Goal: Information Seeking & Learning: Learn about a topic

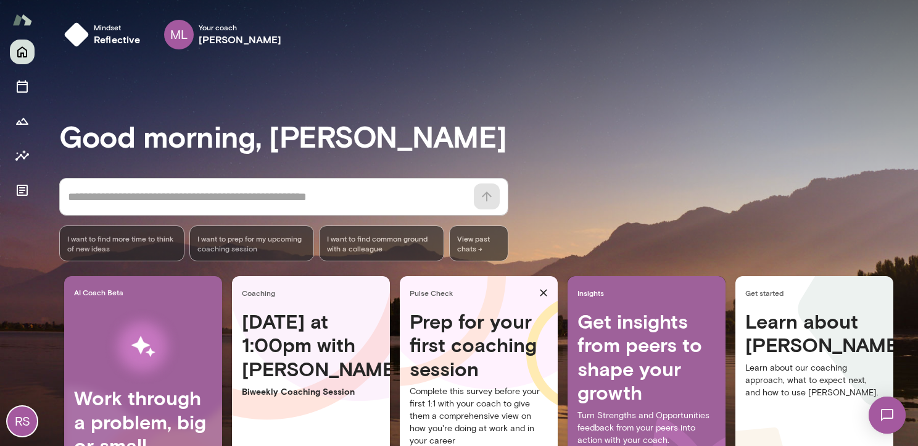
scroll to position [120, 0]
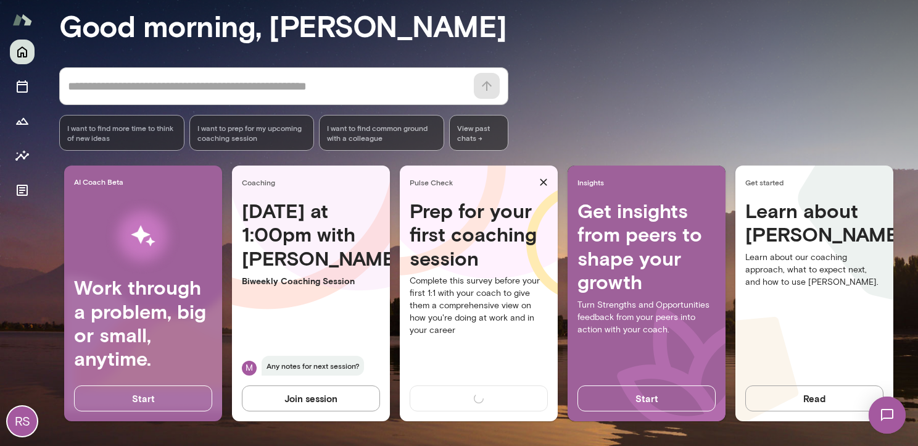
click at [878, 420] on img at bounding box center [887, 414] width 51 height 51
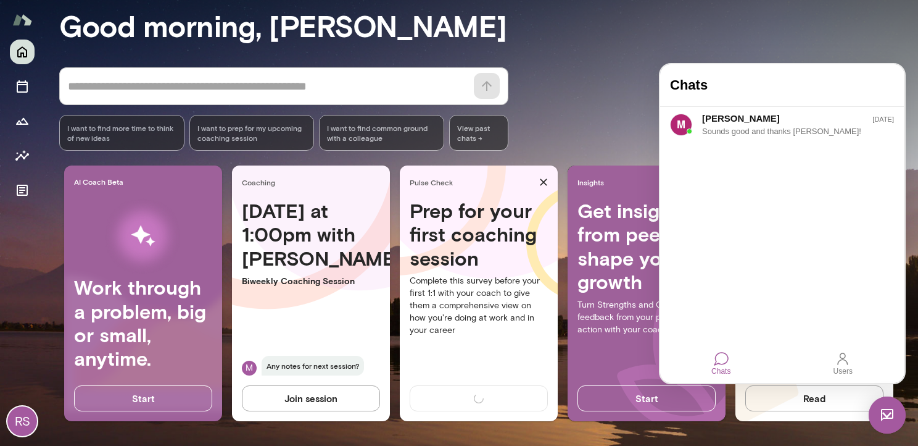
scroll to position [0, 0]
click at [764, 138] on div "[PERSON_NAME] [DATE] Sounds good and thanks [PERSON_NAME]!" at bounding box center [782, 125] width 244 height 36
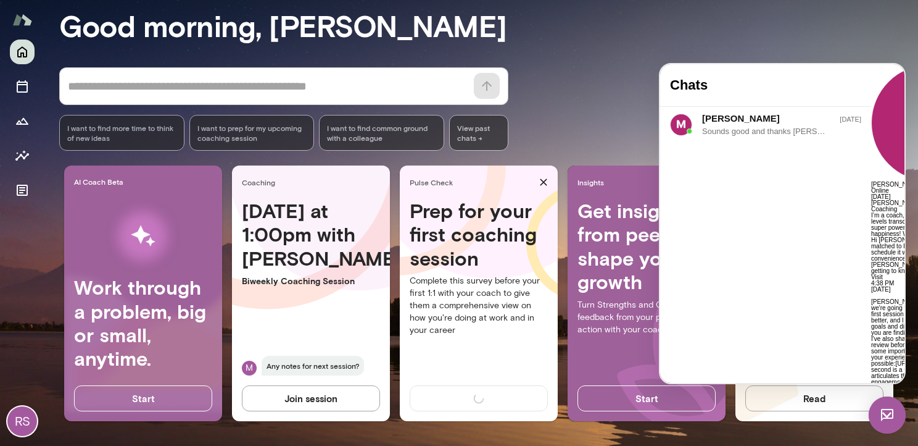
scroll to position [1065, 0]
click at [752, 28] on h3 "Good morning, [PERSON_NAME]" at bounding box center [488, 25] width 859 height 35
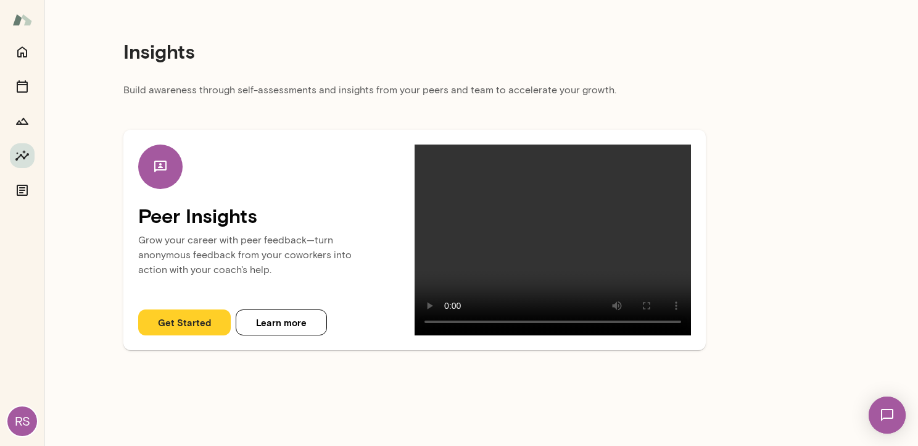
click at [891, 413] on img at bounding box center [887, 414] width 51 height 51
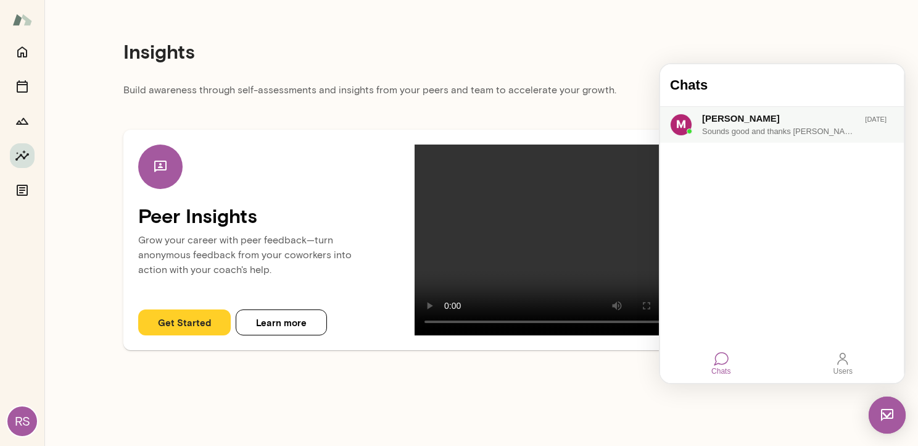
click at [765, 122] on div "[PERSON_NAME]" at bounding box center [772, 119] width 141 height 14
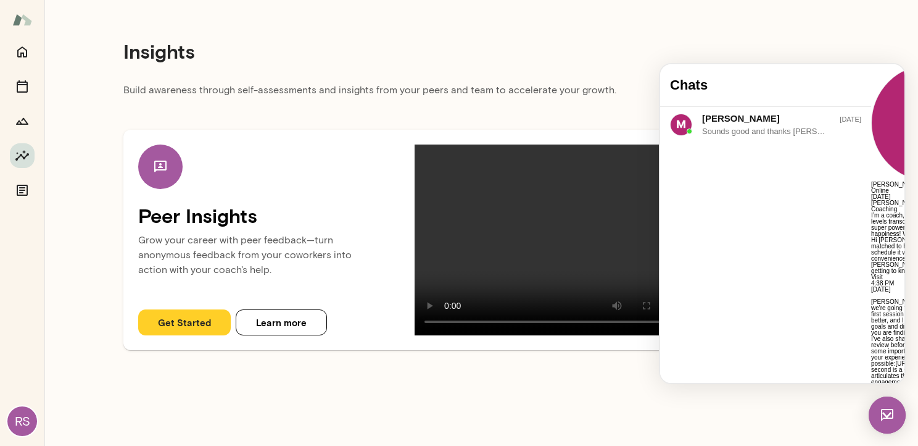
scroll to position [670, 0]
click at [895, 360] on link "[URL][DOMAIN_NAME]" at bounding box center [927, 363] width 65 height 7
click at [363, 405] on main "Insights Build awareness through self-assessments and insights from your peers …" at bounding box center [481, 223] width 874 height 446
